Goal: Navigation & Orientation: Find specific page/section

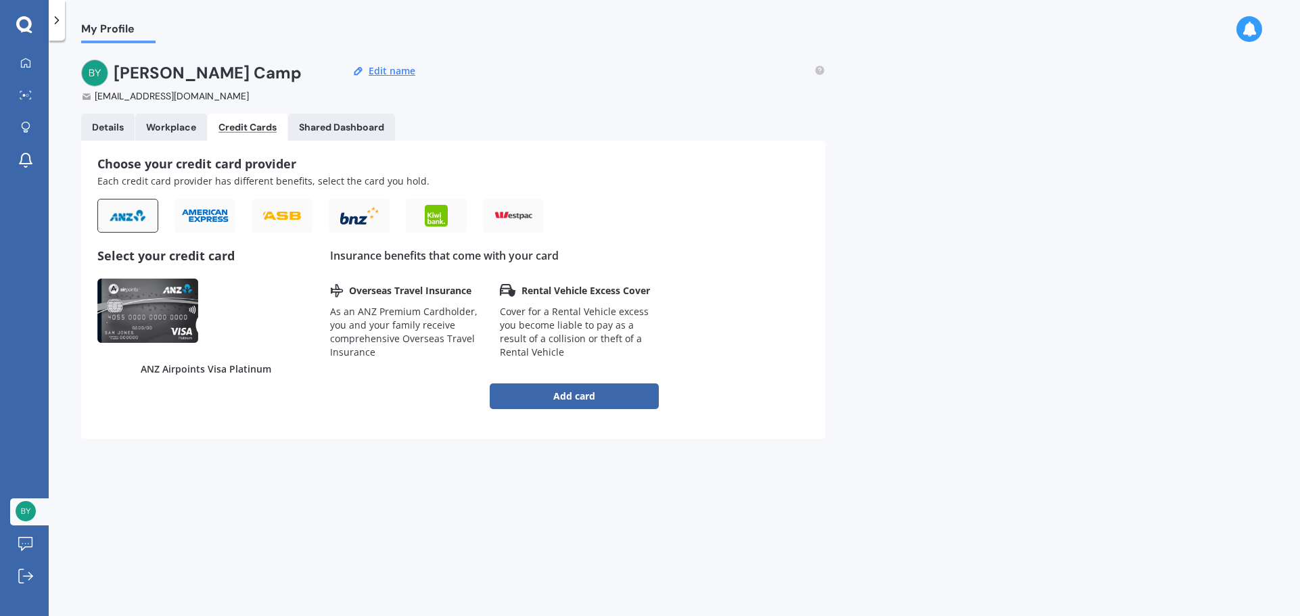
click at [166, 135] on link "Workplace" at bounding box center [171, 127] width 72 height 27
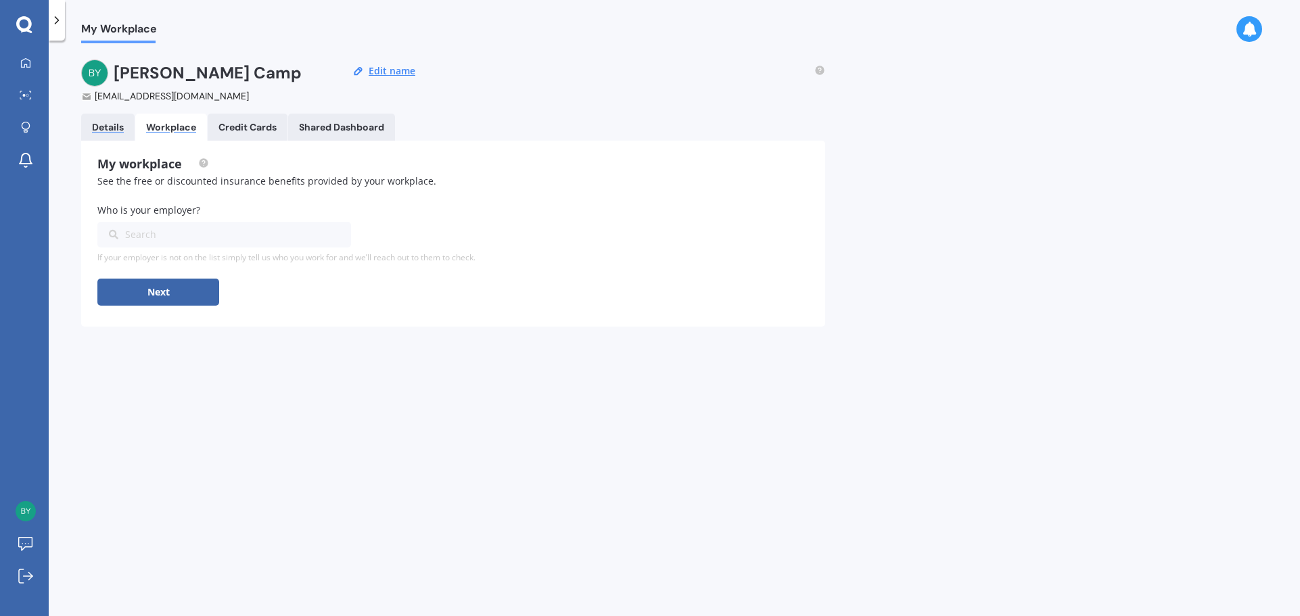
click at [117, 123] on div "Details" at bounding box center [108, 128] width 32 height 12
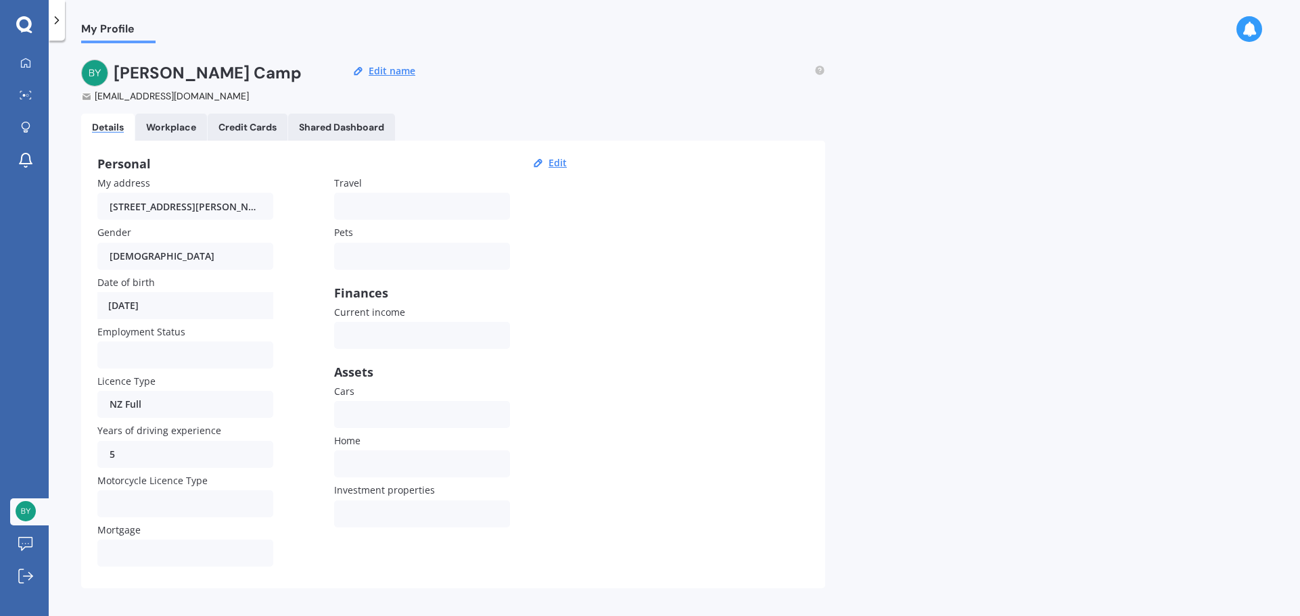
scroll to position [13, 0]
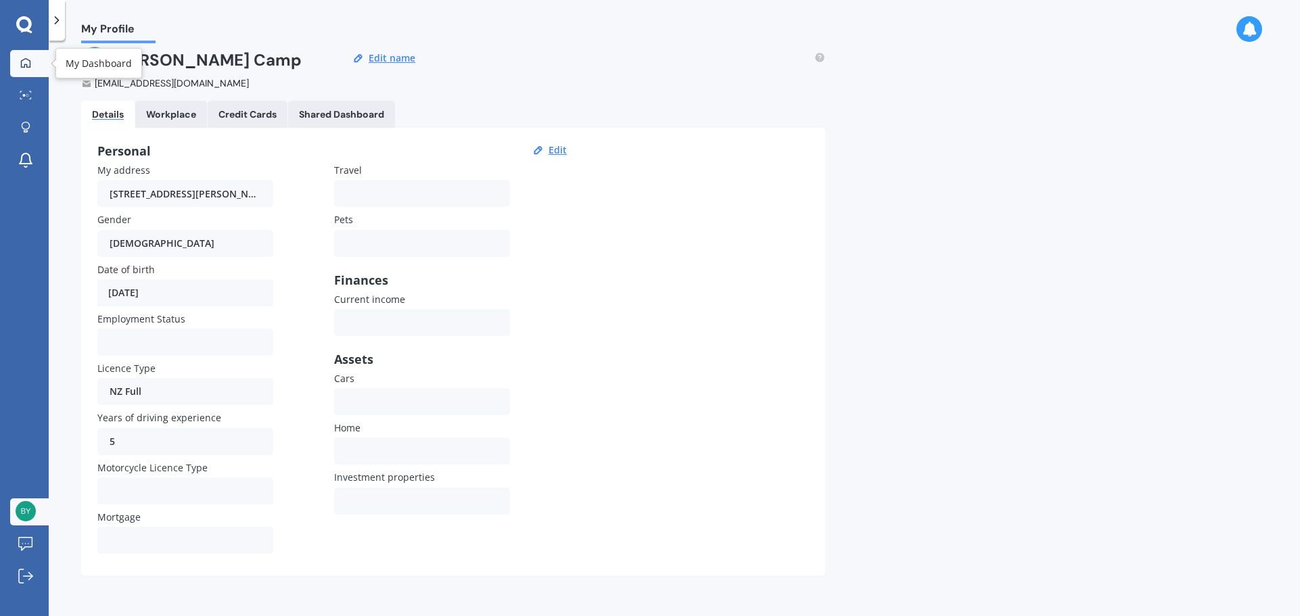
click at [35, 75] on link "My Dashboard" at bounding box center [29, 63] width 39 height 27
